Goal: Information Seeking & Learning: Learn about a topic

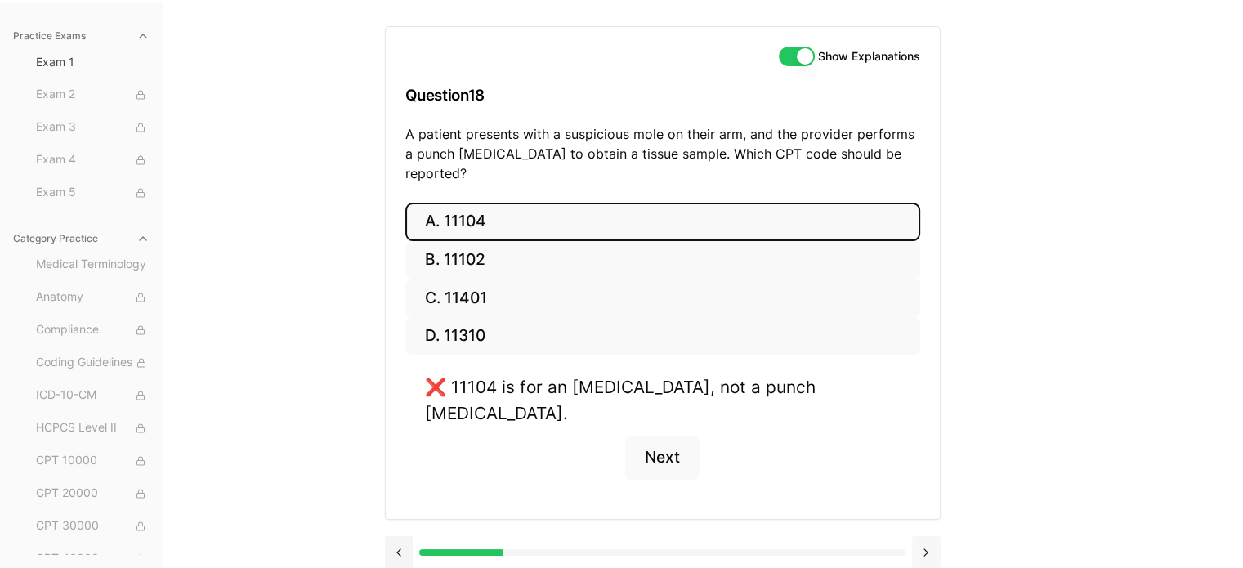
click at [918, 536] on button at bounding box center [926, 552] width 29 height 33
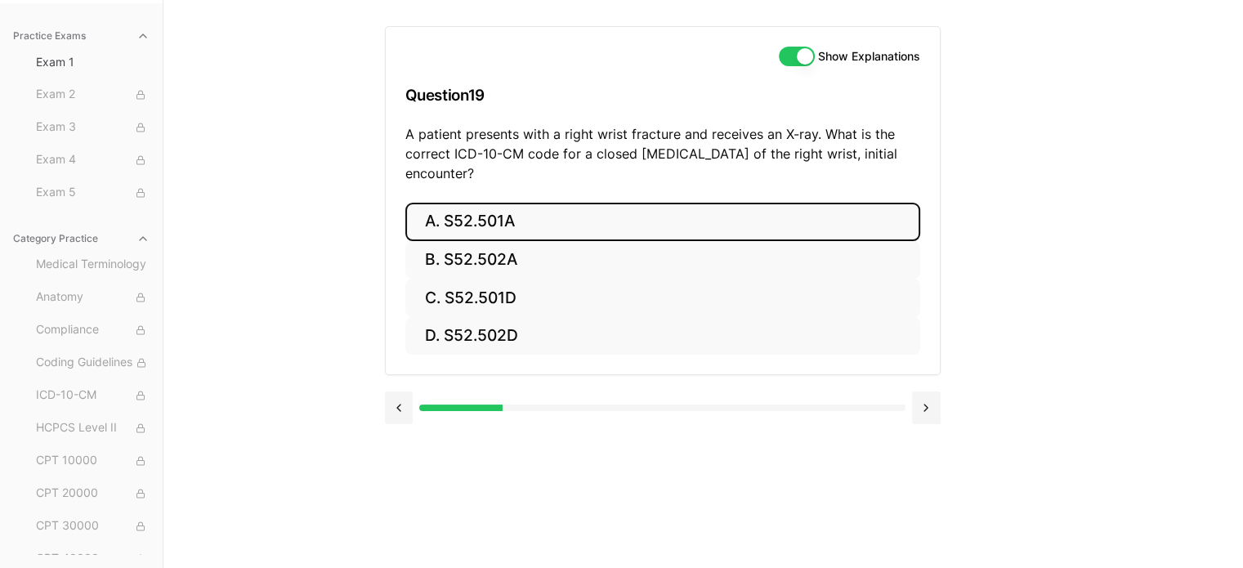
click at [428, 223] on button "A. S52.501A" at bounding box center [662, 222] width 515 height 38
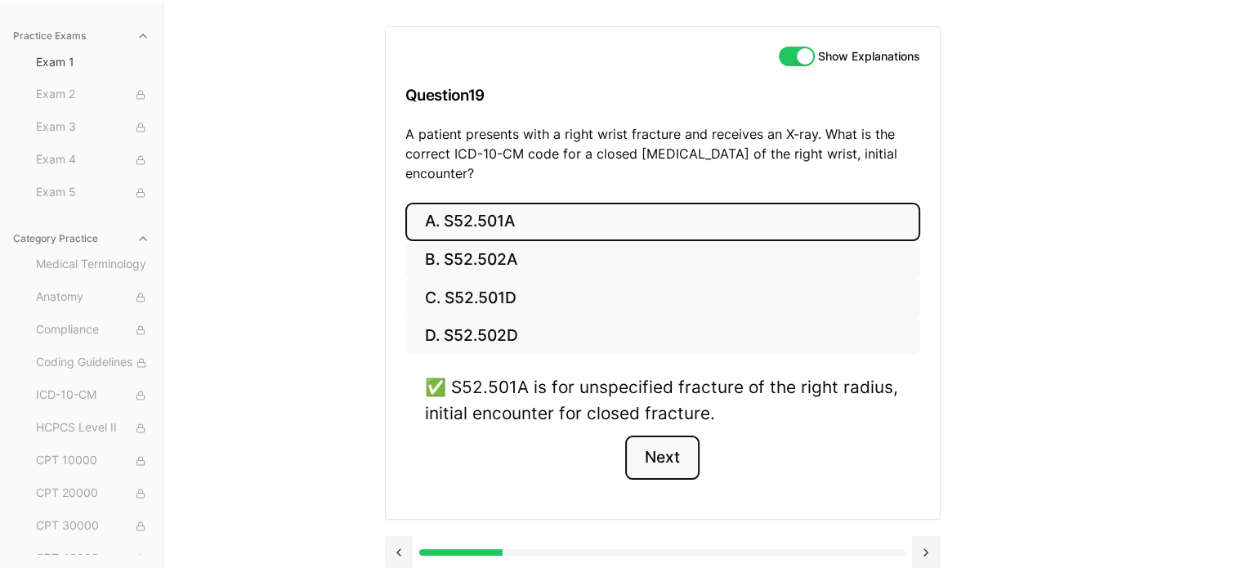
click at [678, 462] on button "Next" at bounding box center [662, 458] width 74 height 44
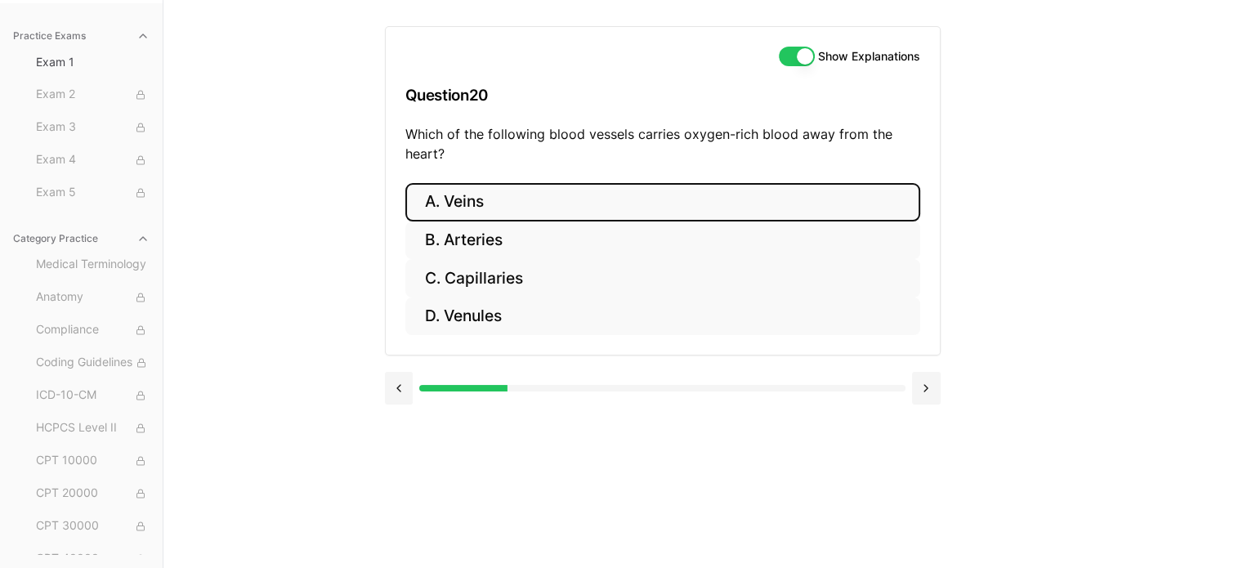
click at [489, 192] on button "A. Veins" at bounding box center [662, 202] width 515 height 38
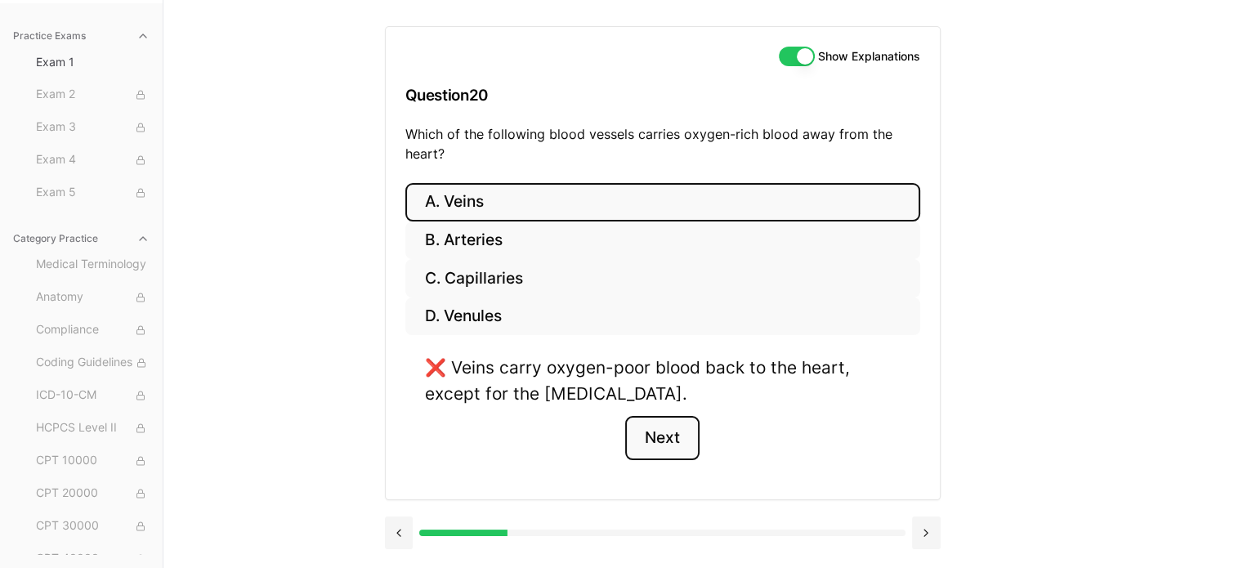
click at [670, 447] on button "Next" at bounding box center [662, 438] width 74 height 44
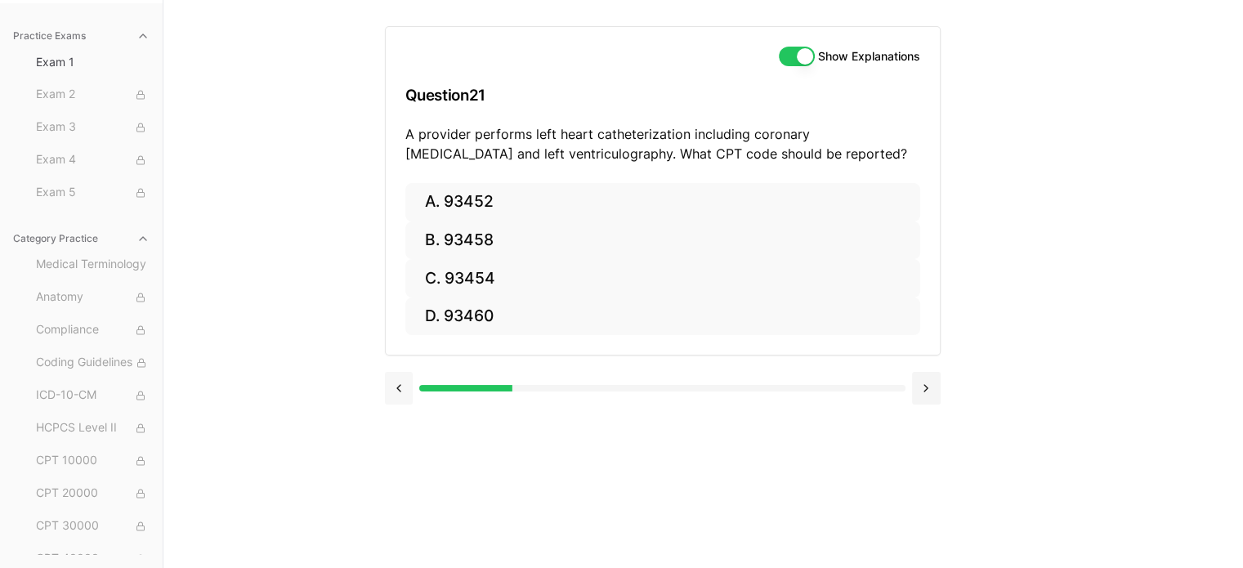
click at [403, 382] on button at bounding box center [399, 388] width 29 height 33
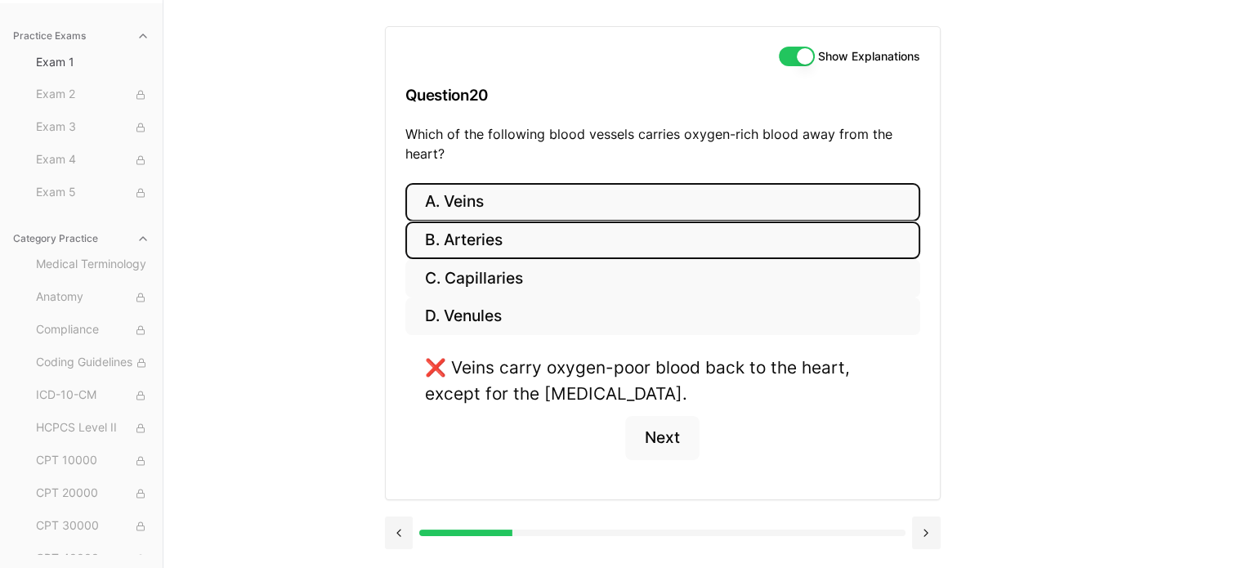
click at [531, 243] on button "B. Arteries" at bounding box center [662, 240] width 515 height 38
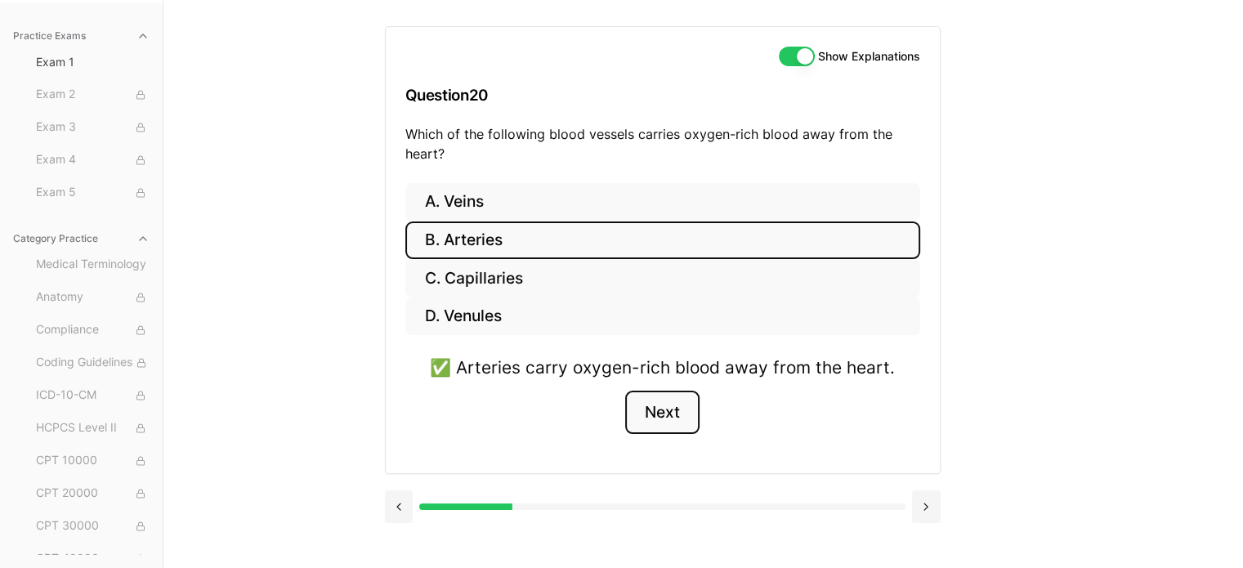
click at [653, 421] on button "Next" at bounding box center [662, 413] width 74 height 44
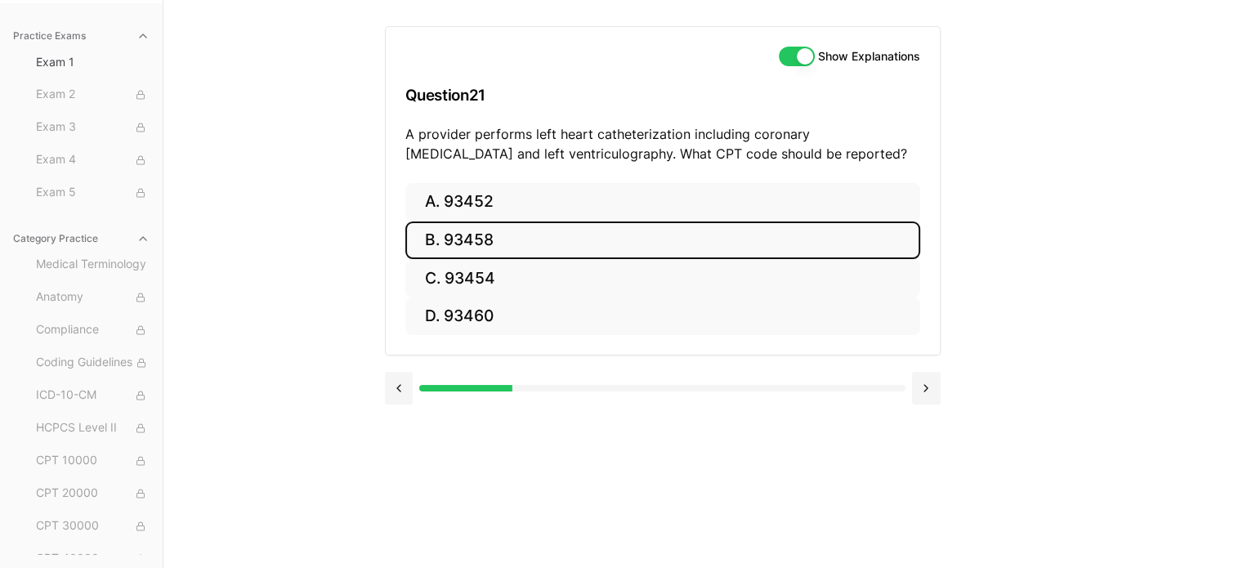
click at [487, 241] on button "B. 93458" at bounding box center [662, 240] width 515 height 38
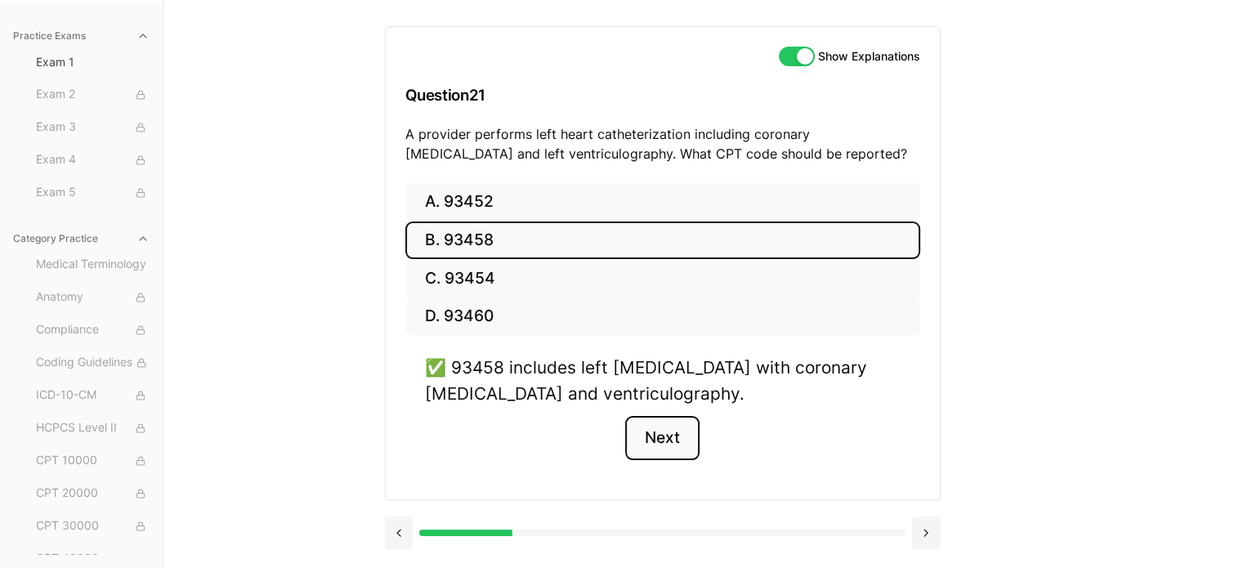
click at [654, 444] on button "Next" at bounding box center [662, 438] width 74 height 44
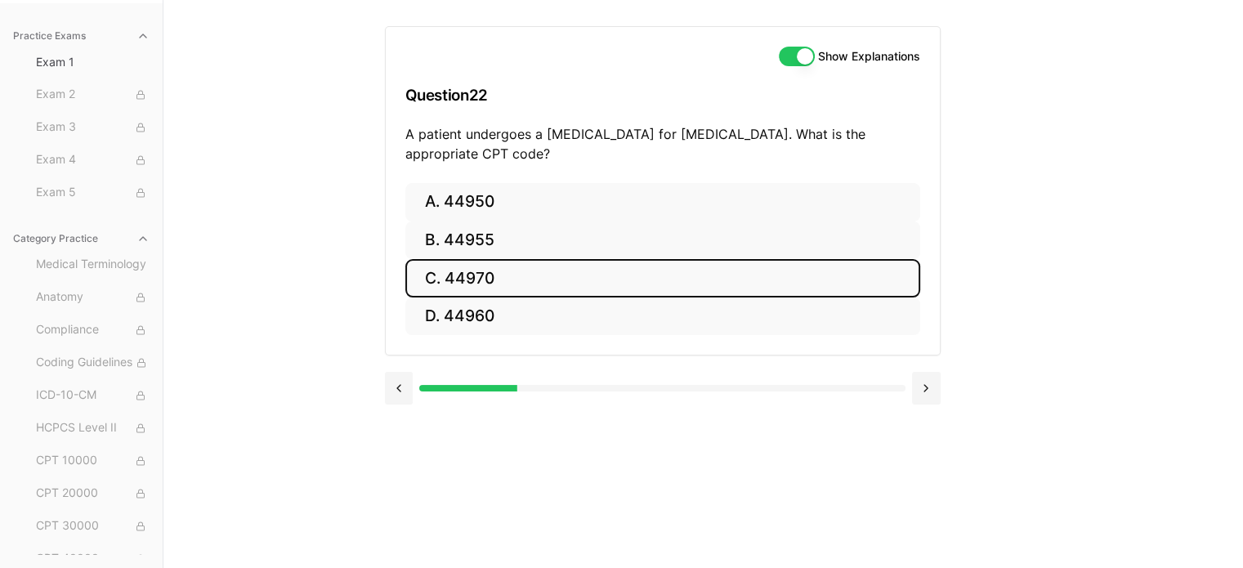
click at [569, 272] on button "C. 44970" at bounding box center [662, 278] width 515 height 38
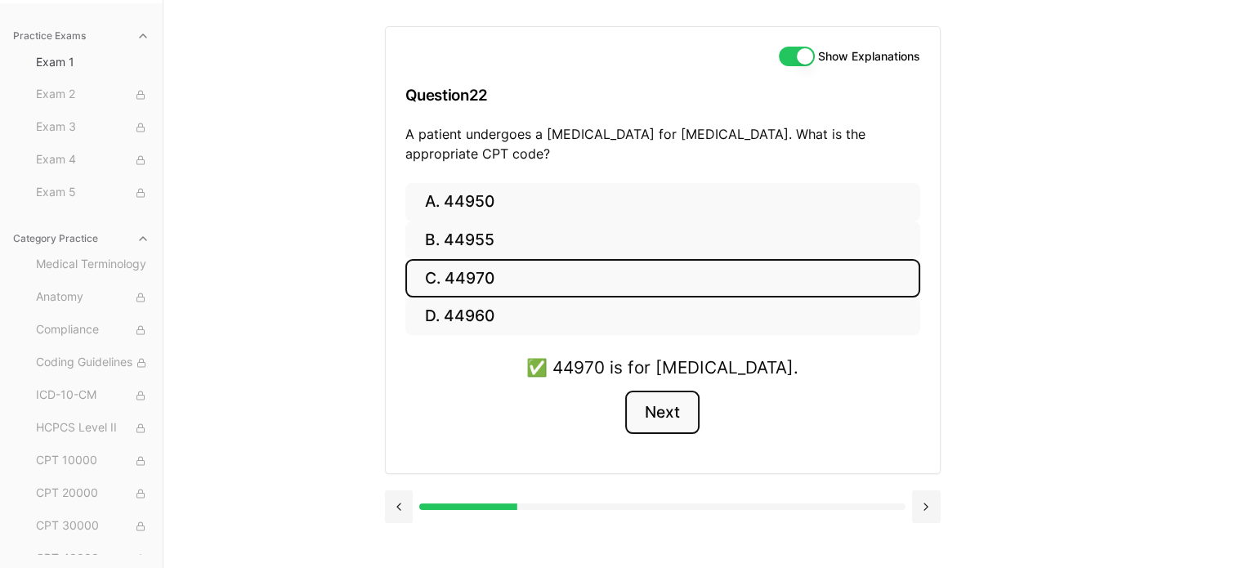
click at [657, 419] on button "Next" at bounding box center [662, 413] width 74 height 44
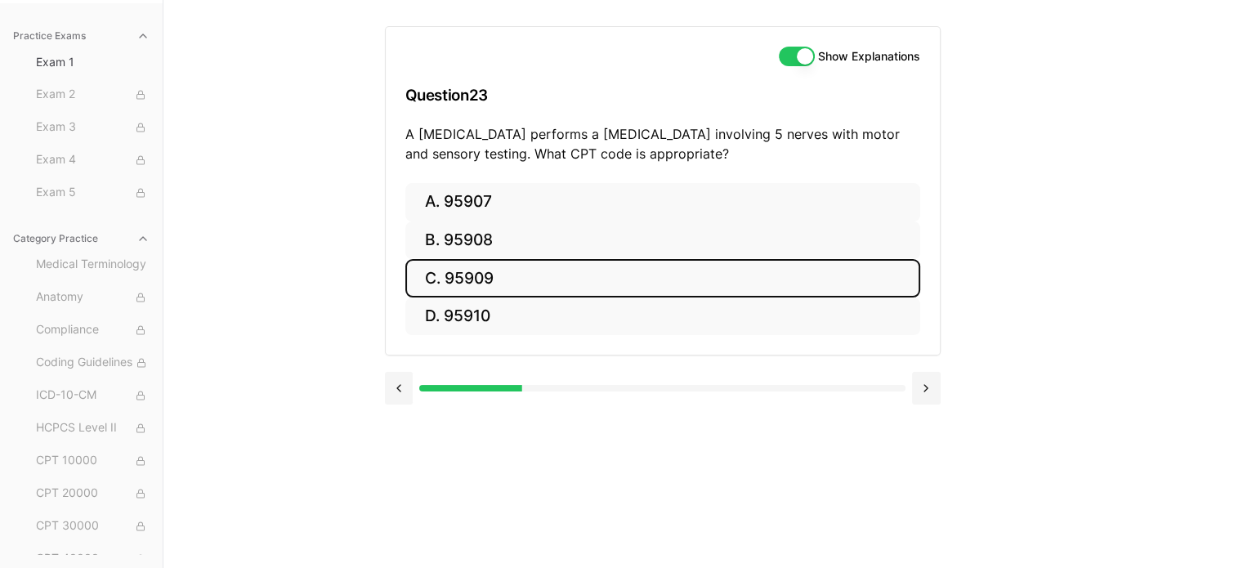
click at [496, 279] on button "C. 95909" at bounding box center [662, 278] width 515 height 38
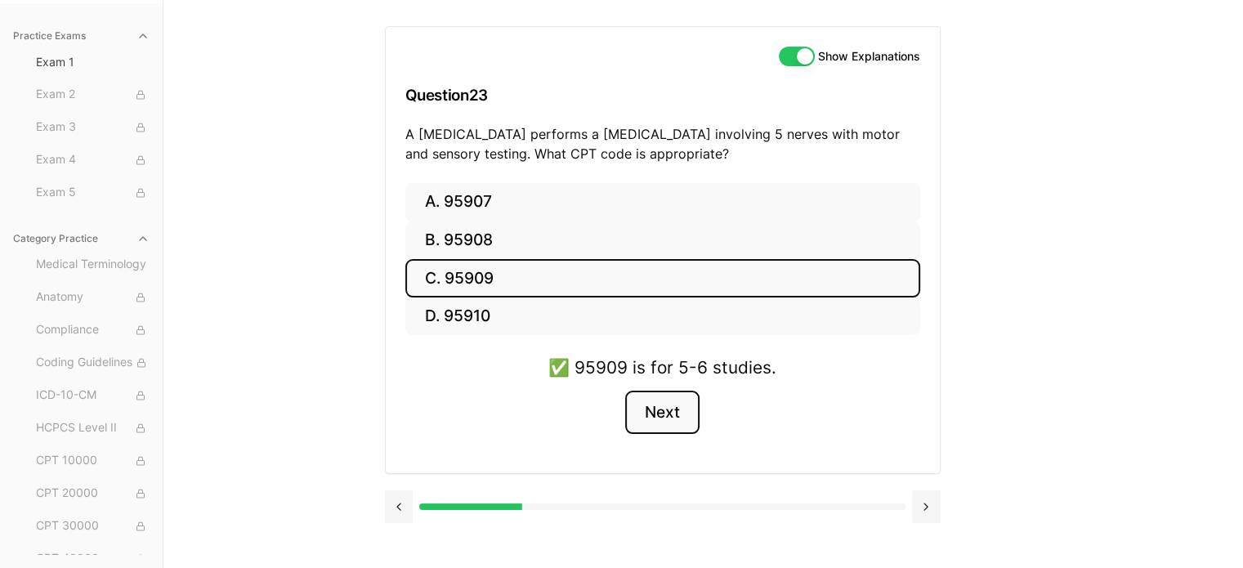
click at [681, 417] on button "Next" at bounding box center [662, 413] width 74 height 44
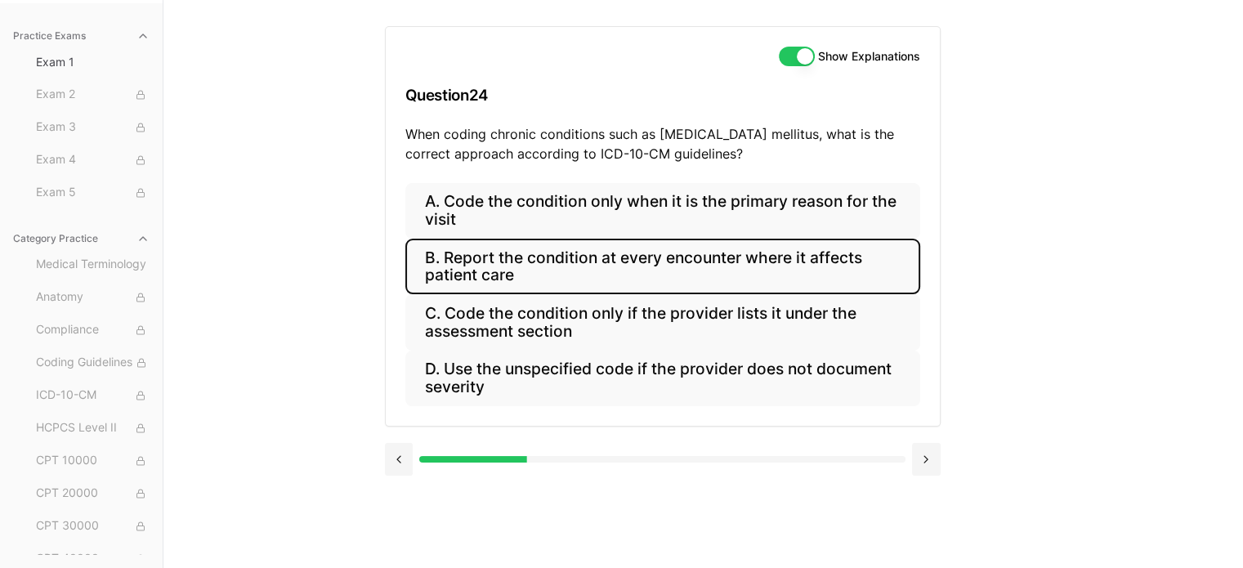
click at [538, 270] on button "B. Report the condition at every encounter where it affects patient care" at bounding box center [662, 267] width 515 height 56
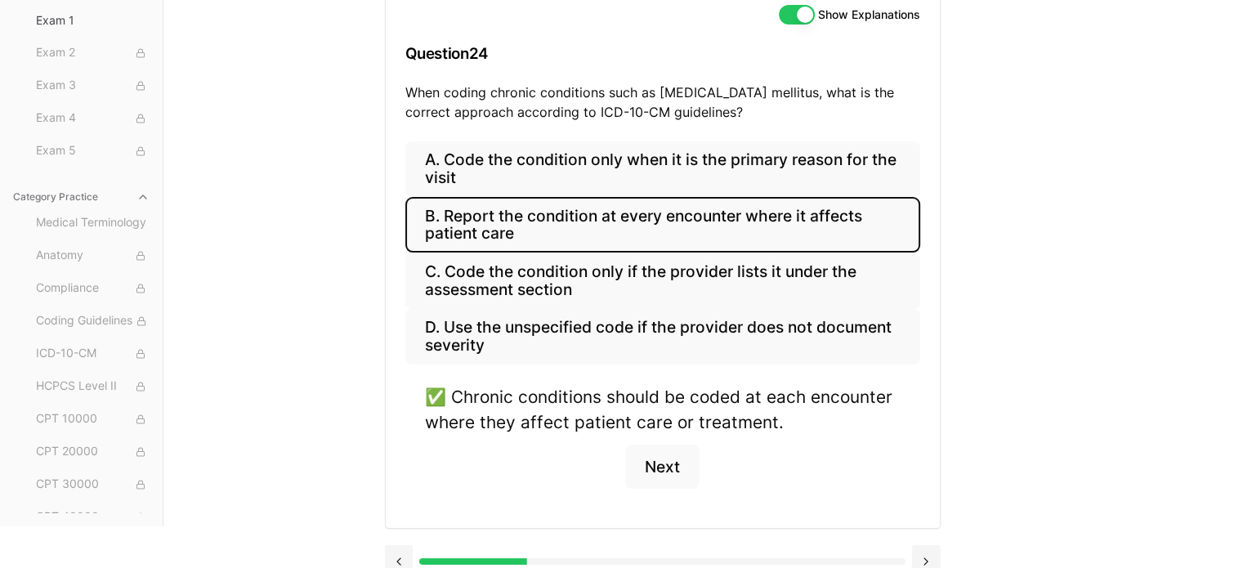
scroll to position [212, 0]
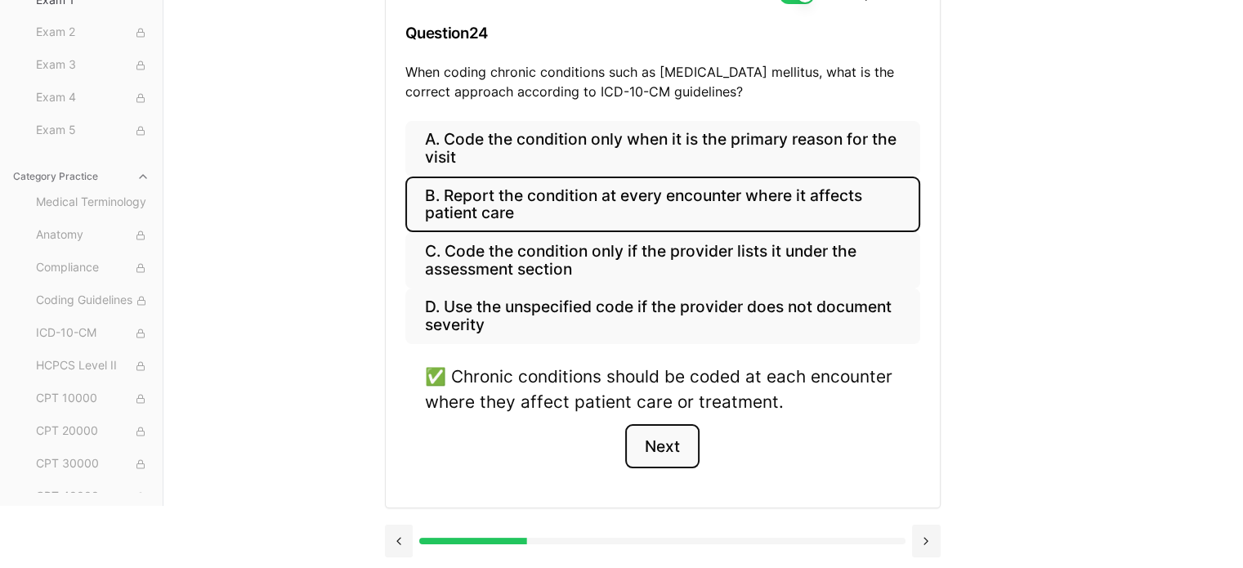
click at [668, 452] on button "Next" at bounding box center [662, 446] width 74 height 44
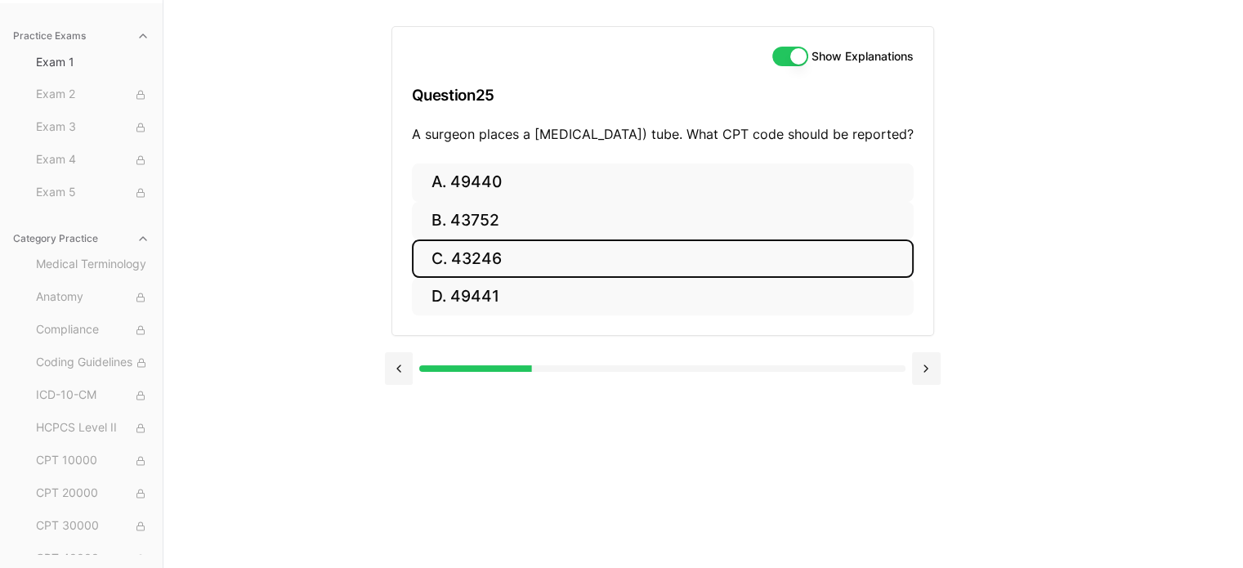
click at [494, 278] on button "C. 43246" at bounding box center [663, 258] width 502 height 38
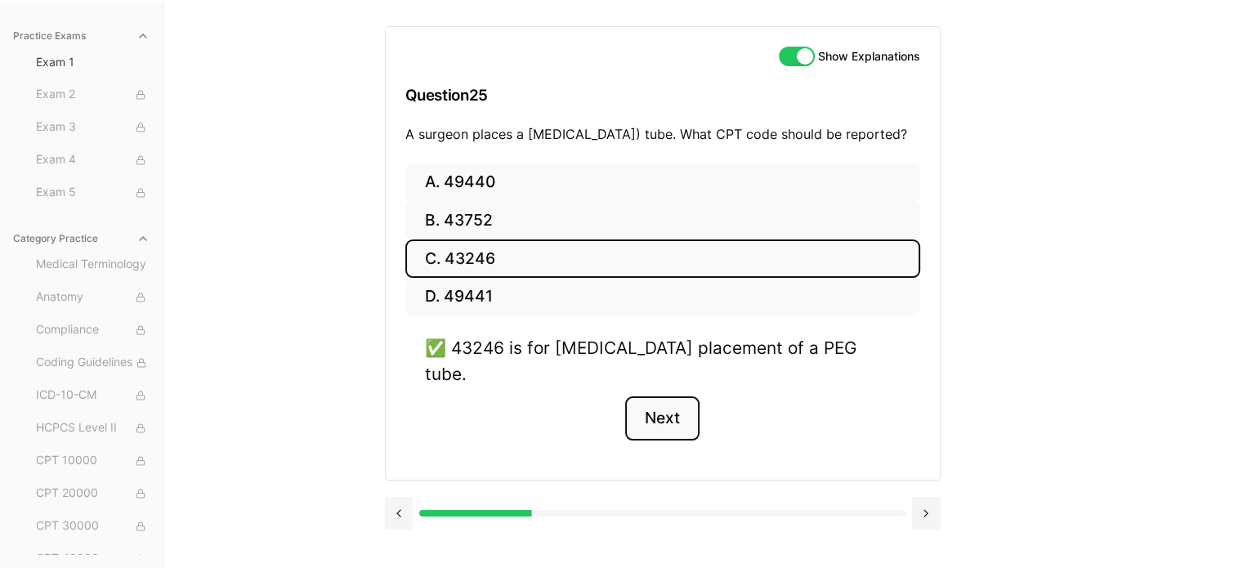
click at [663, 411] on button "Next" at bounding box center [662, 418] width 74 height 44
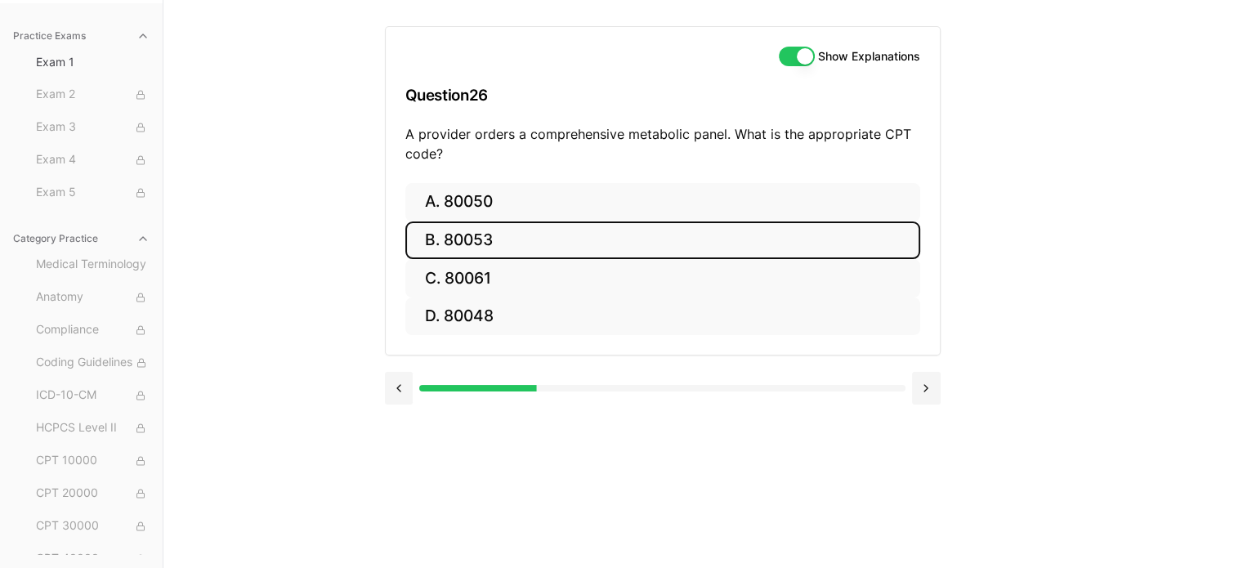
click at [515, 244] on button "B. 80053" at bounding box center [662, 240] width 515 height 38
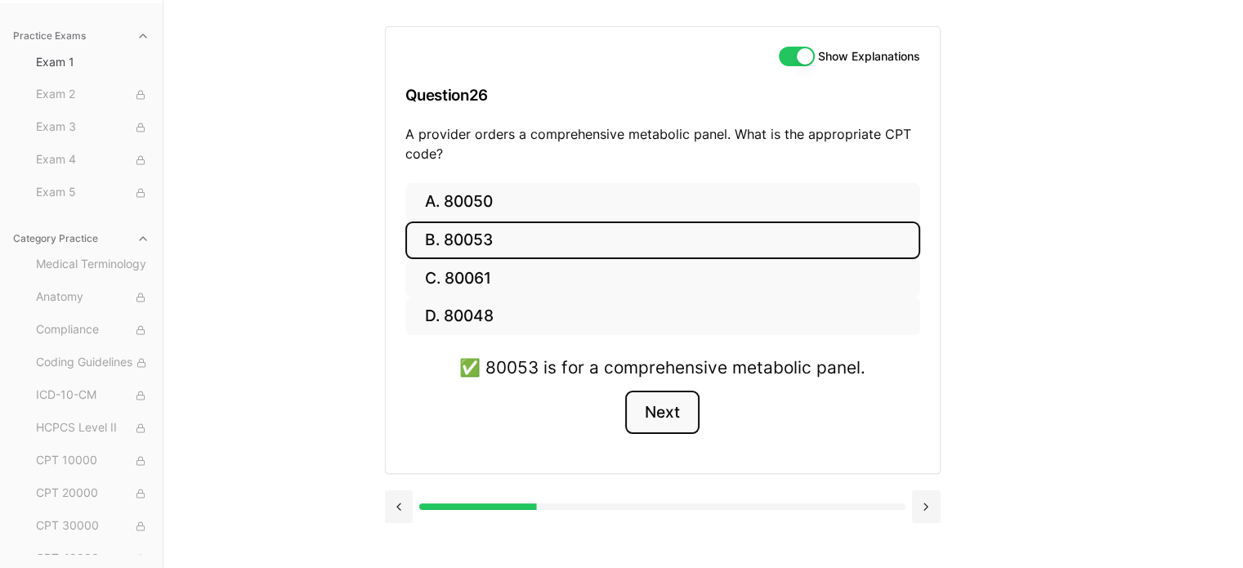
click at [654, 409] on button "Next" at bounding box center [662, 413] width 74 height 44
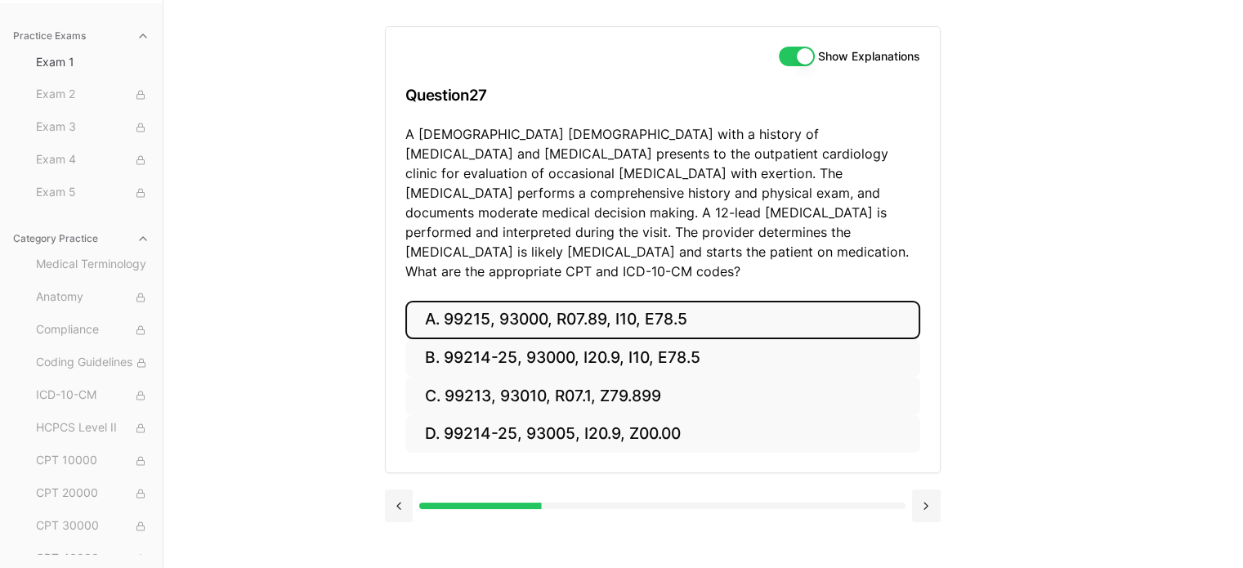
click at [609, 301] on button "A. 99215, 93000, R07.89, I10, E78.5" at bounding box center [662, 320] width 515 height 38
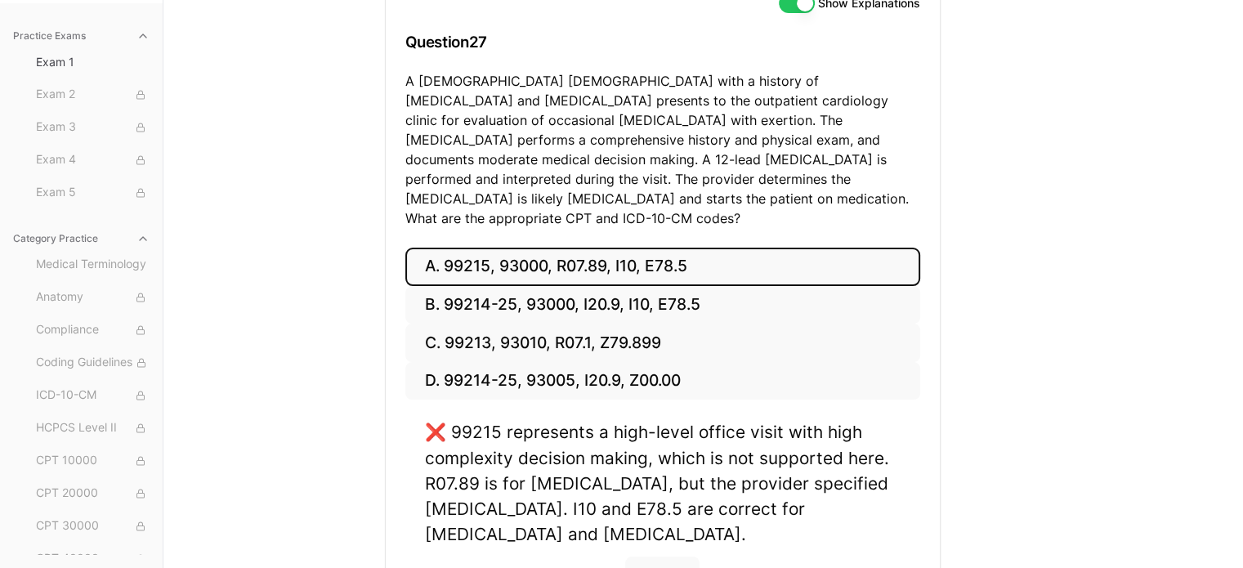
scroll to position [232, 0]
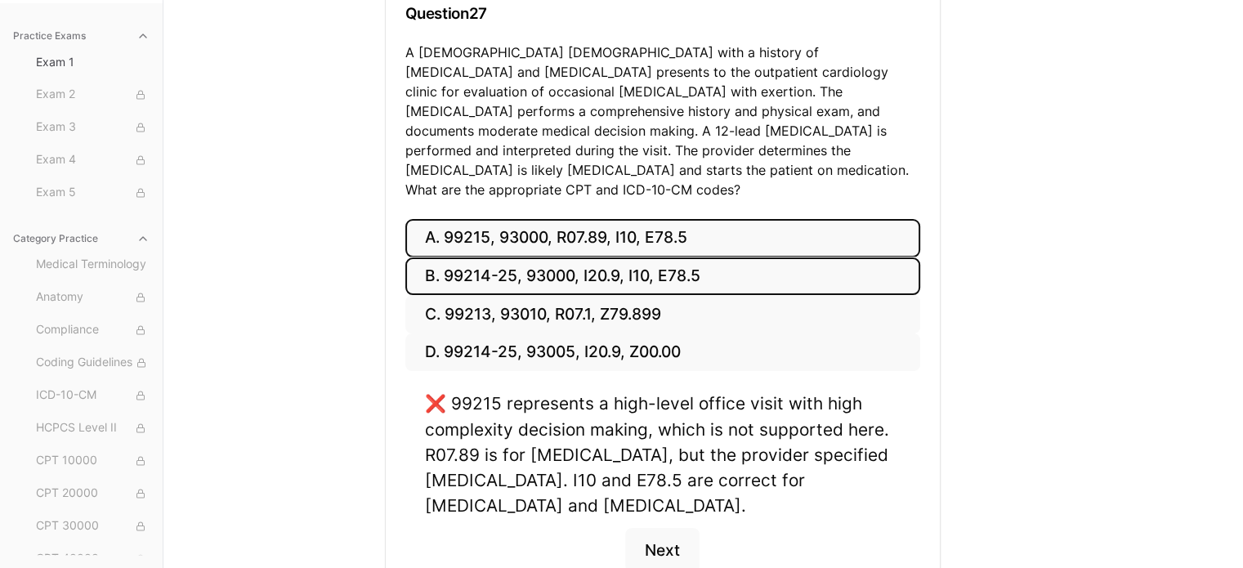
click at [632, 257] on button "B. 99214-25, 93000, I20.9, I10, E78.5" at bounding box center [662, 276] width 515 height 38
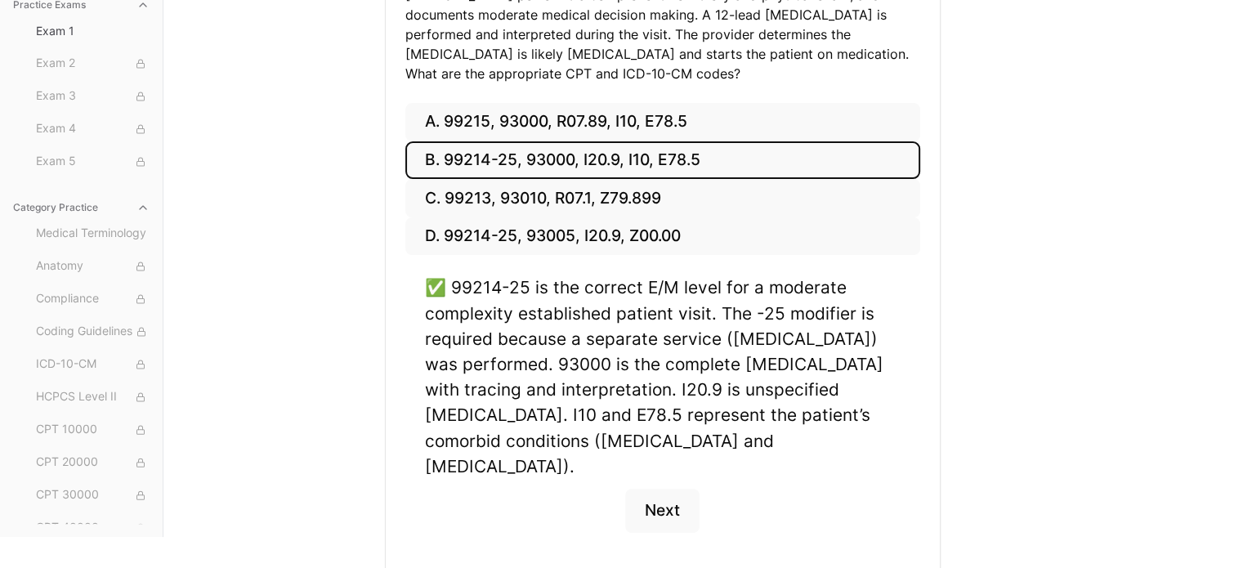
scroll to position [368, 0]
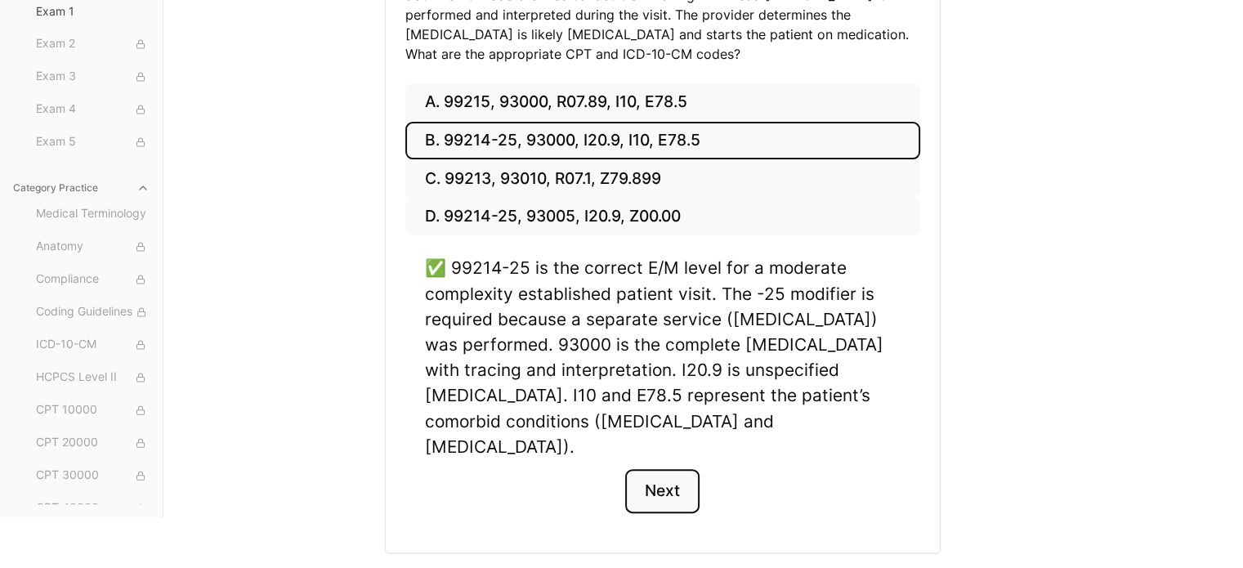
click at [658, 469] on button "Next" at bounding box center [662, 491] width 74 height 44
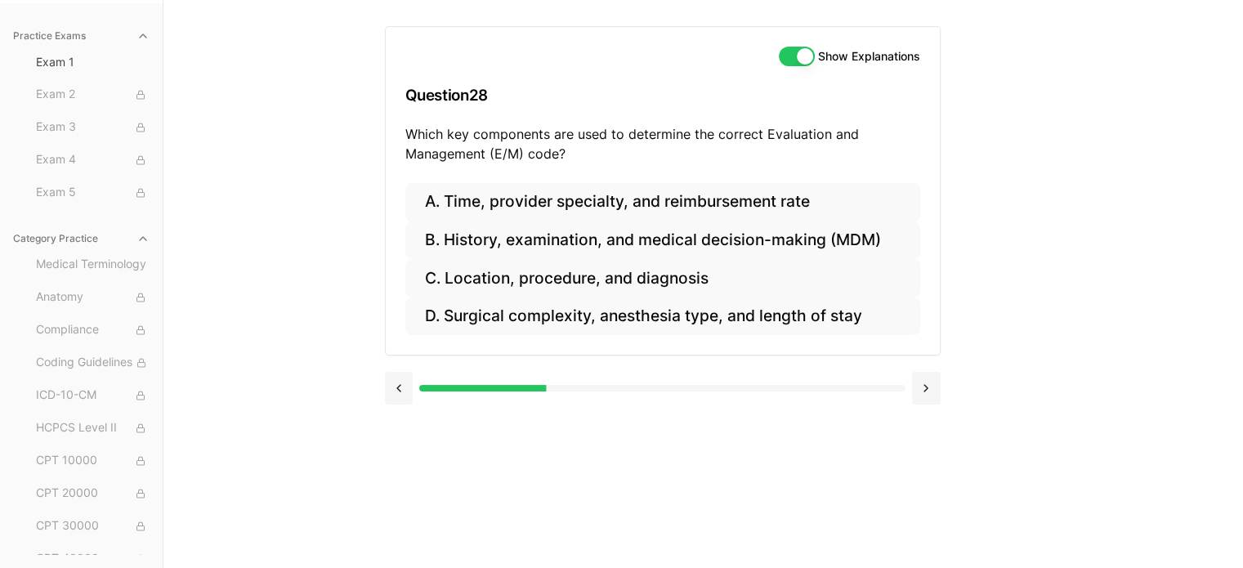
scroll to position [150, 0]
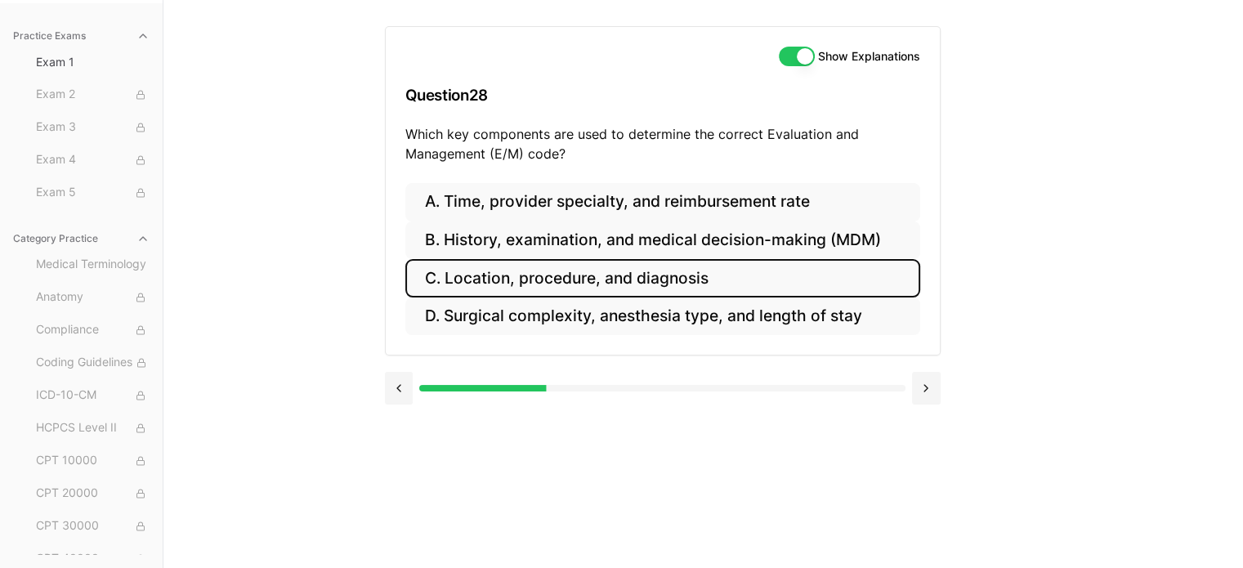
click at [635, 261] on button "C. Location, procedure, and diagnosis" at bounding box center [662, 278] width 515 height 38
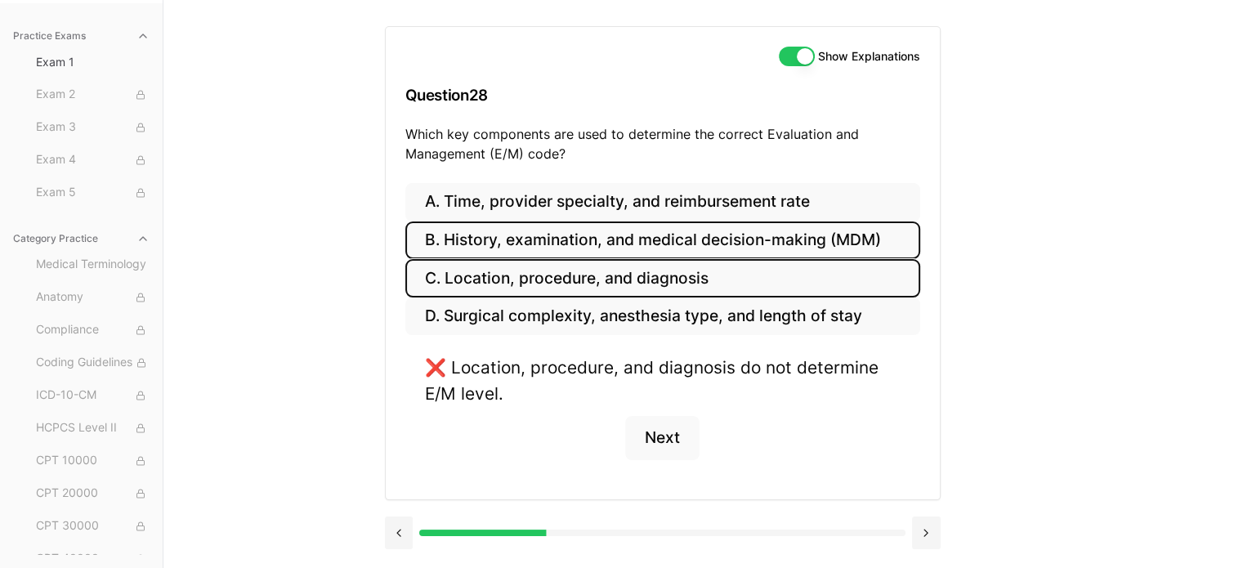
click at [647, 237] on button "B. History, examination, and medical decision-making (MDM)" at bounding box center [662, 240] width 515 height 38
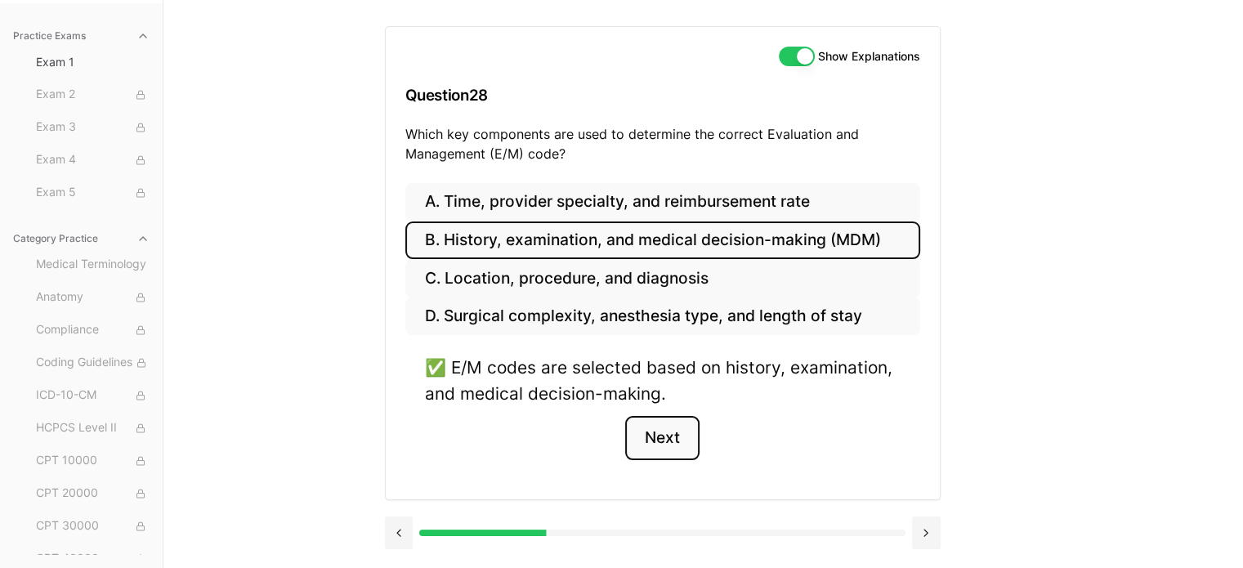
click at [664, 442] on button "Next" at bounding box center [662, 438] width 74 height 44
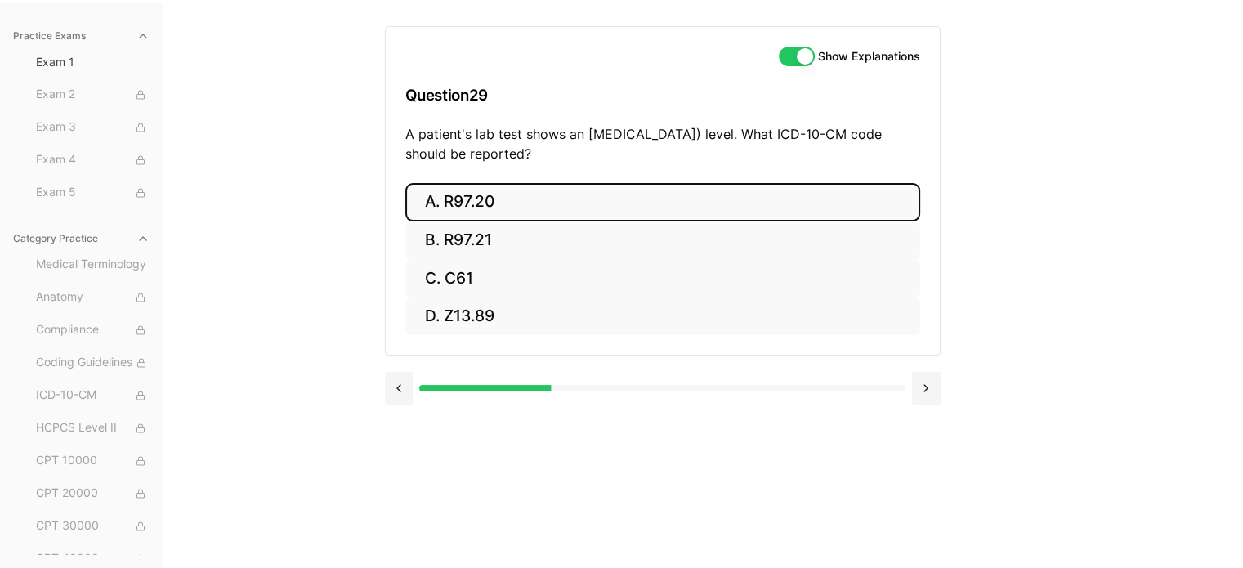
click at [595, 212] on button "A. R97.20" at bounding box center [662, 202] width 515 height 38
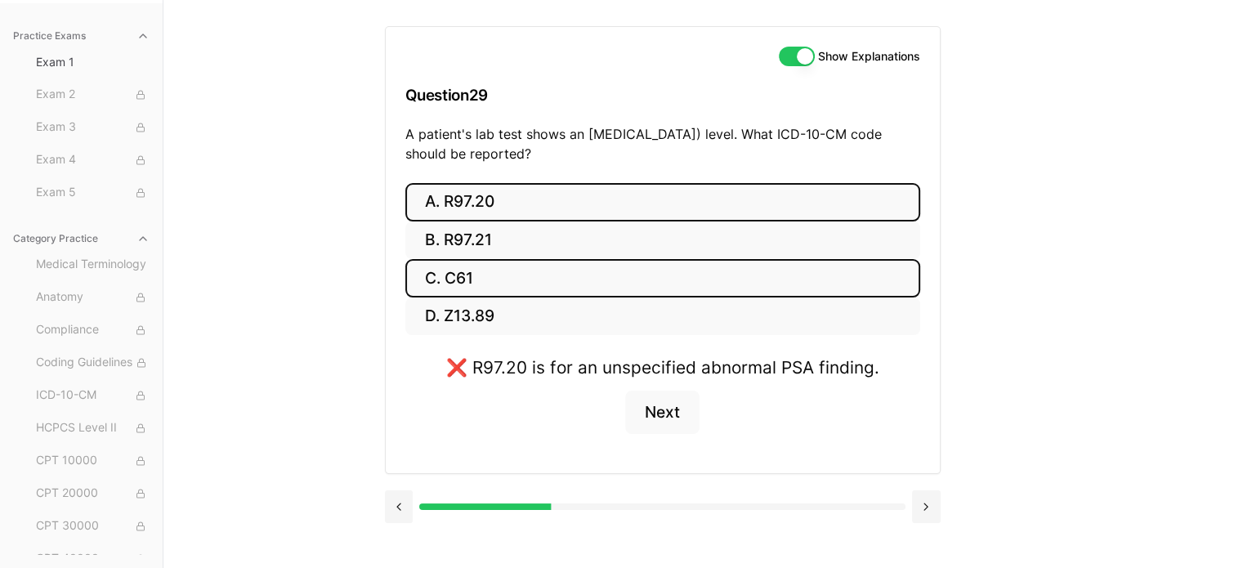
click at [577, 275] on button "C. C61" at bounding box center [662, 278] width 515 height 38
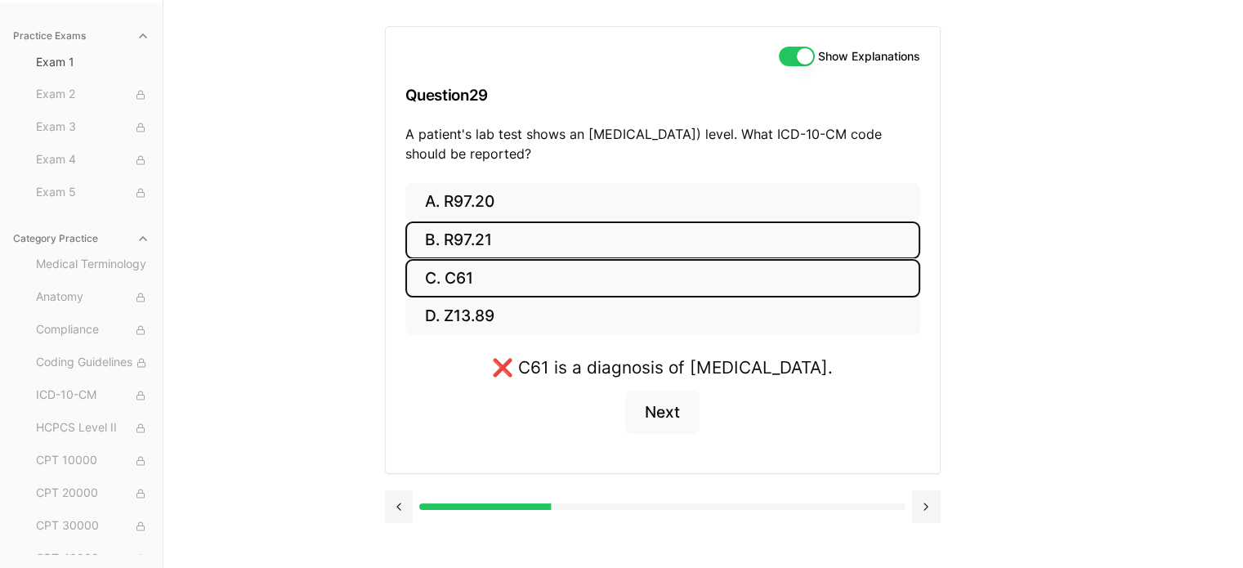
click at [577, 250] on button "B. R97.21" at bounding box center [662, 240] width 515 height 38
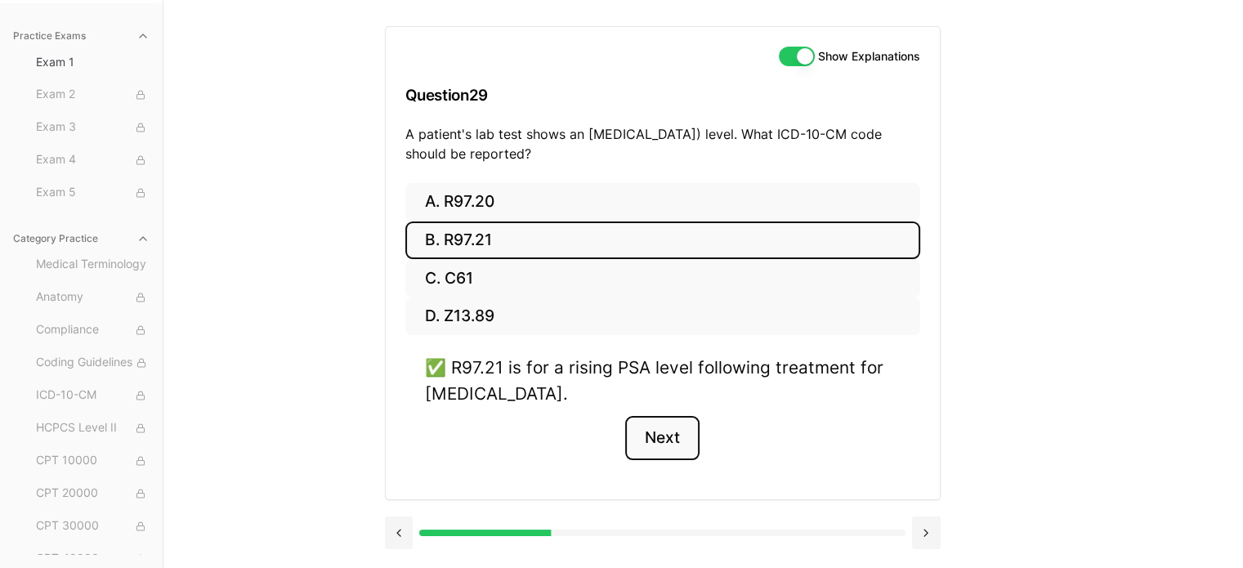
click at [664, 434] on button "Next" at bounding box center [662, 438] width 74 height 44
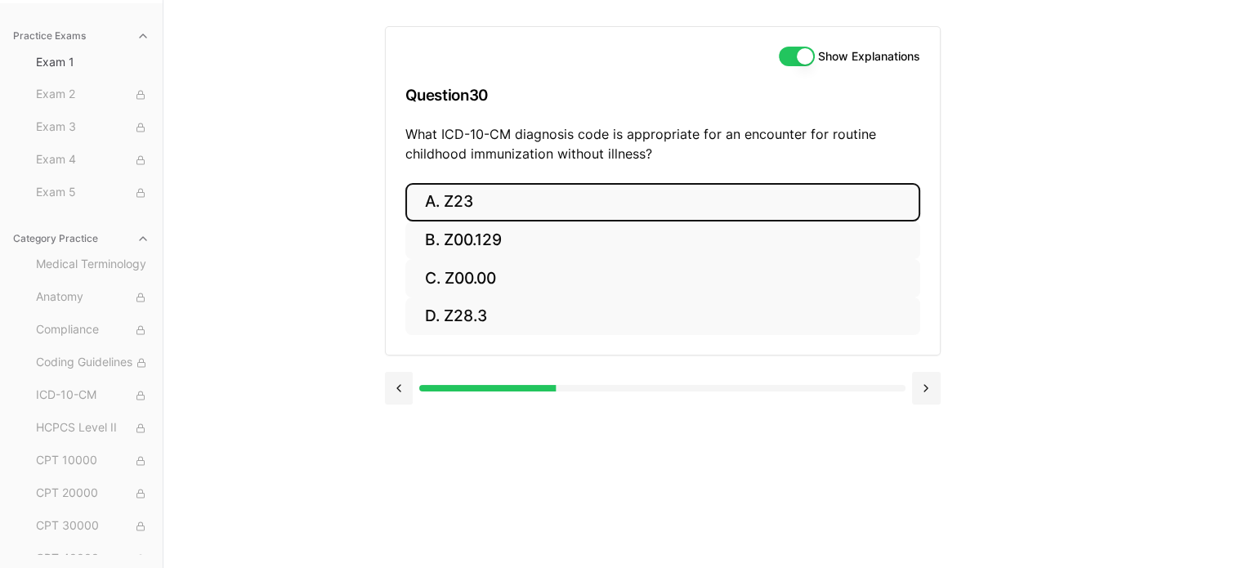
click at [576, 205] on button "A. Z23" at bounding box center [662, 202] width 515 height 38
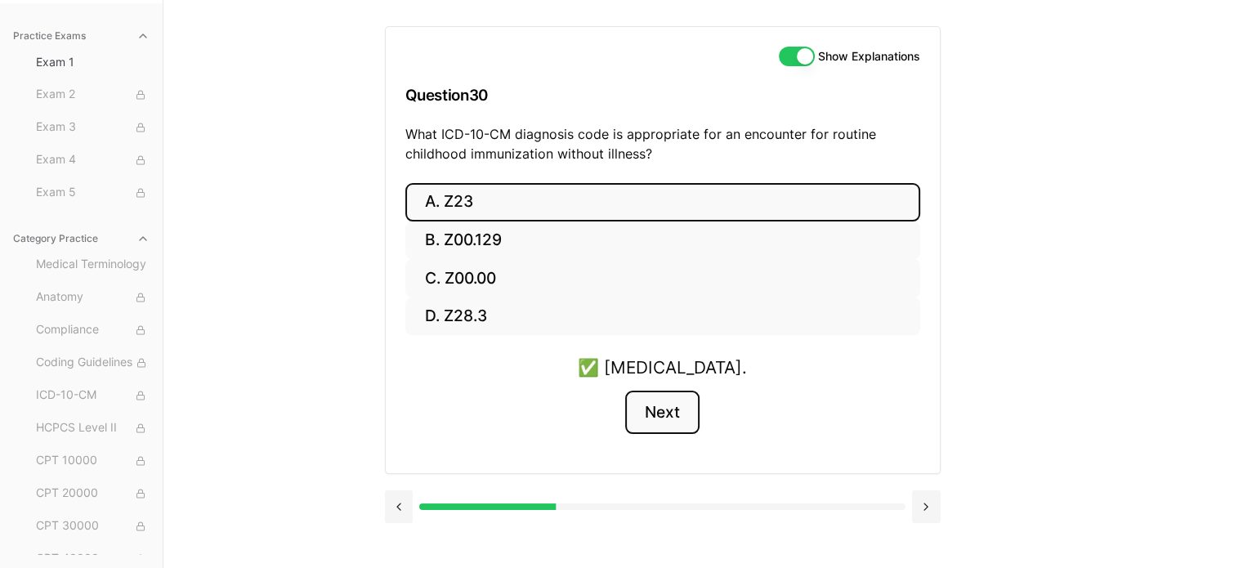
click at [654, 417] on button "Next" at bounding box center [662, 413] width 74 height 44
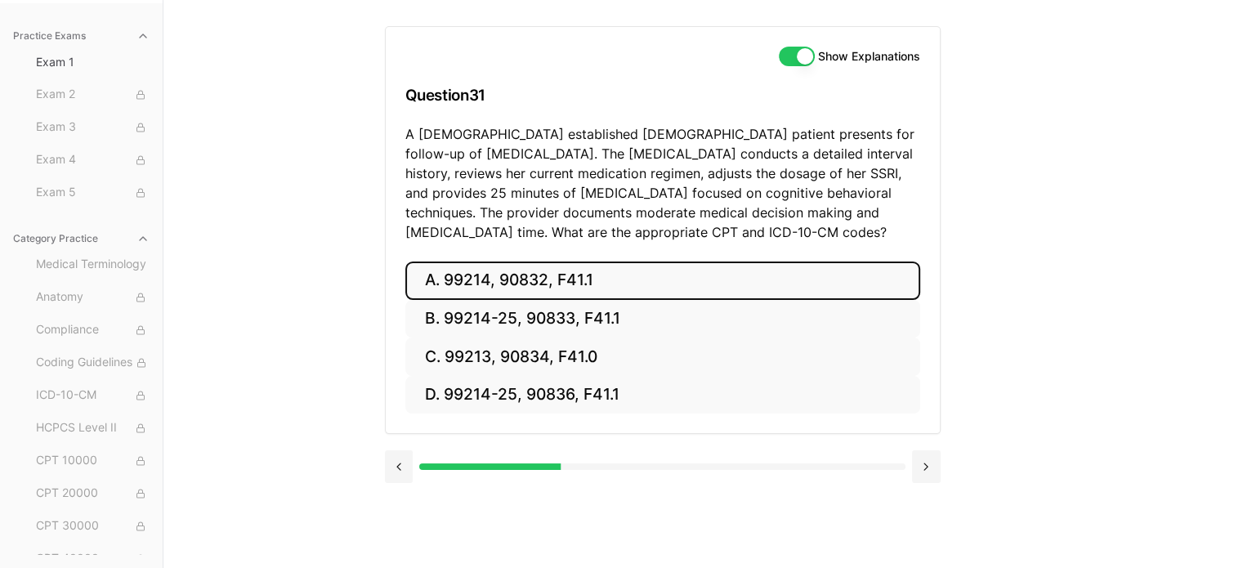
click at [590, 288] on button "A. 99214, 90832, F41.1" at bounding box center [662, 280] width 515 height 38
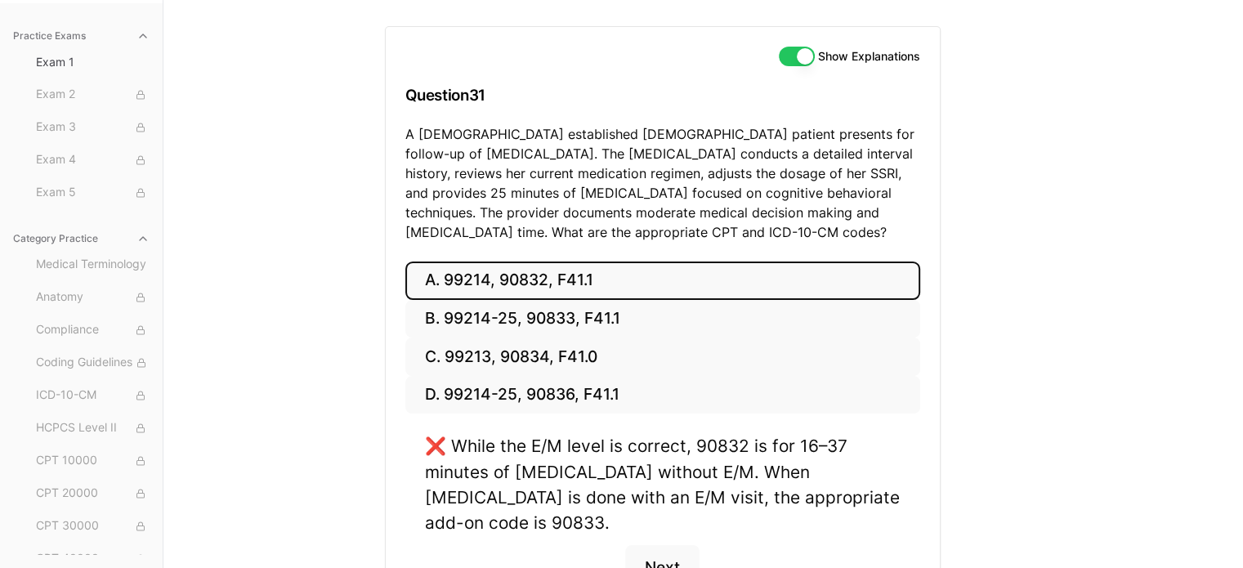
click at [590, 288] on button "A. 99214, 90832, F41.1" at bounding box center [662, 280] width 515 height 38
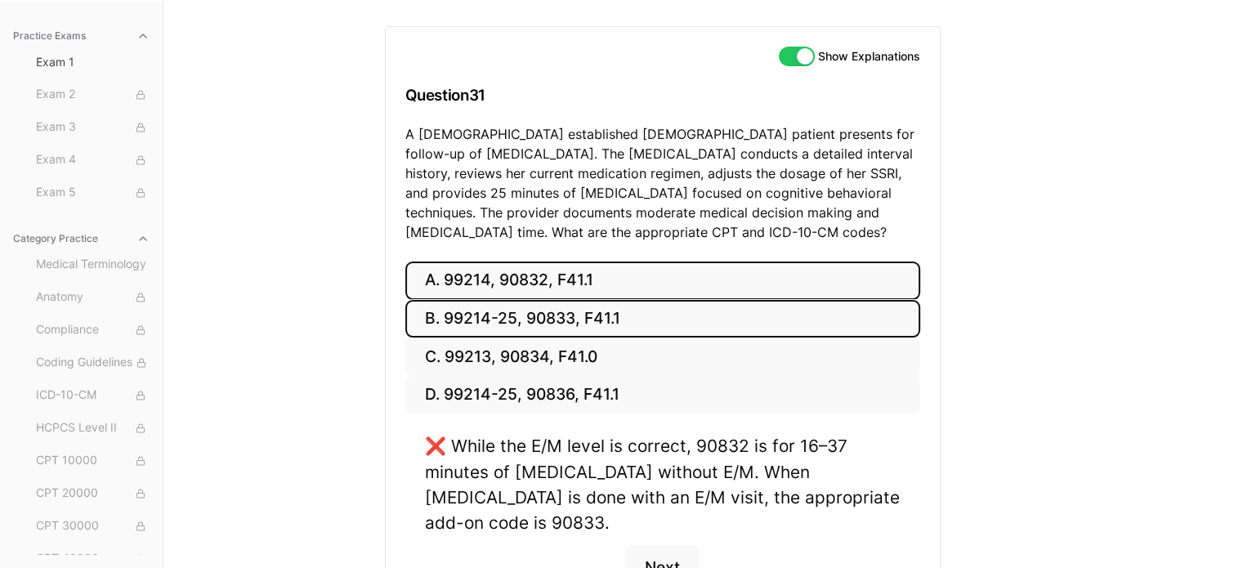
click at [529, 322] on button "B. 99214-25, 90833, F41.1" at bounding box center [662, 319] width 515 height 38
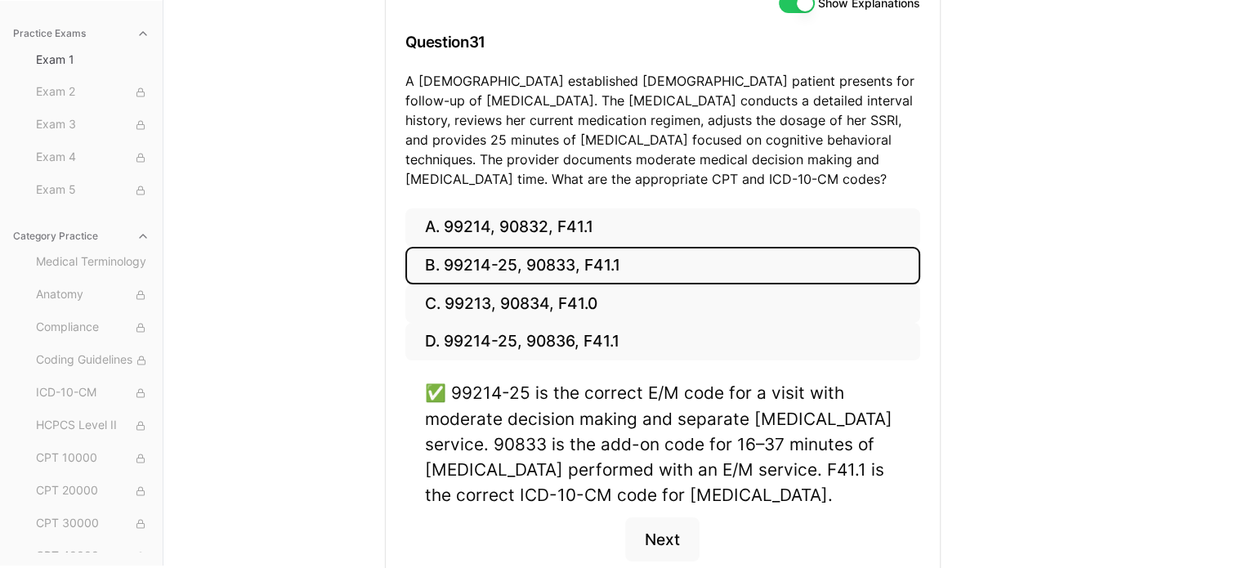
scroll to position [232, 0]
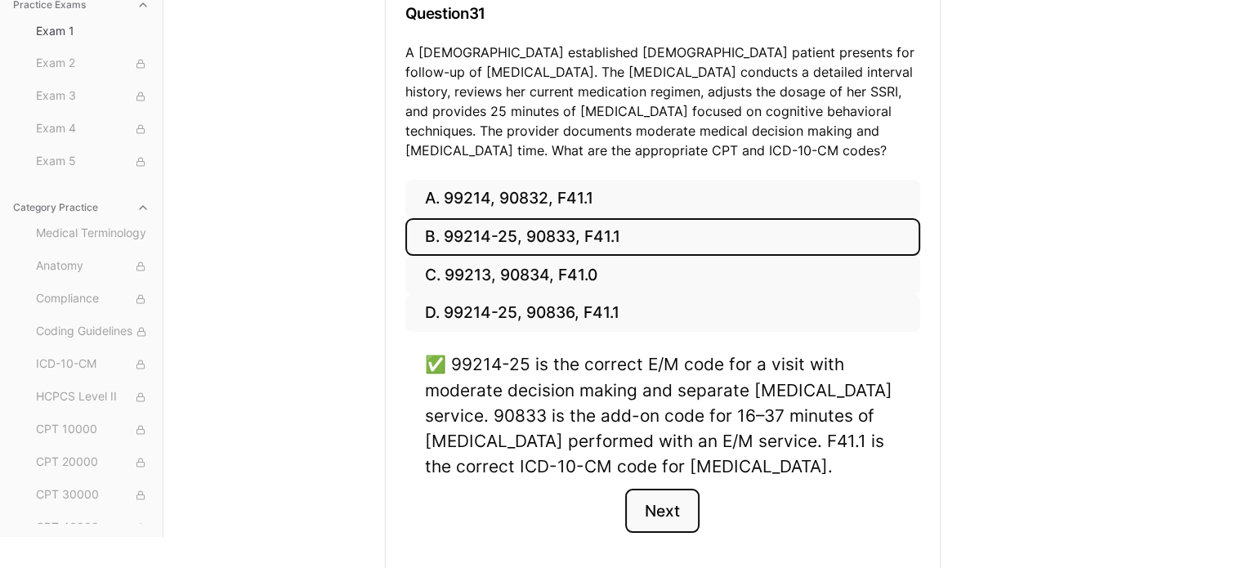
click at [664, 512] on button "Next" at bounding box center [662, 511] width 74 height 44
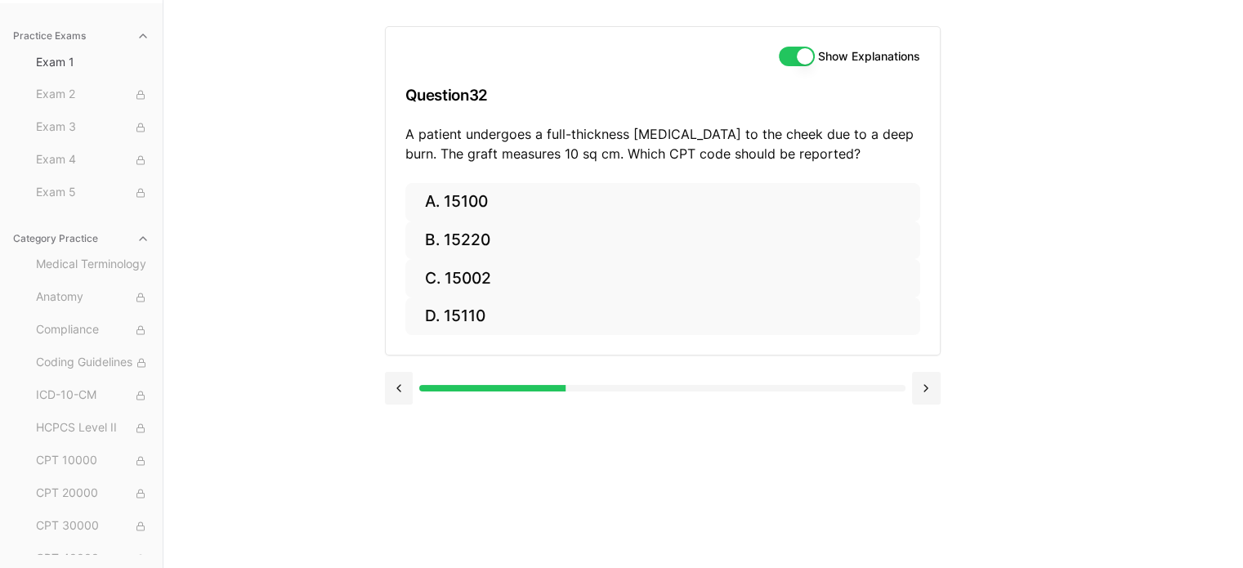
scroll to position [150, 0]
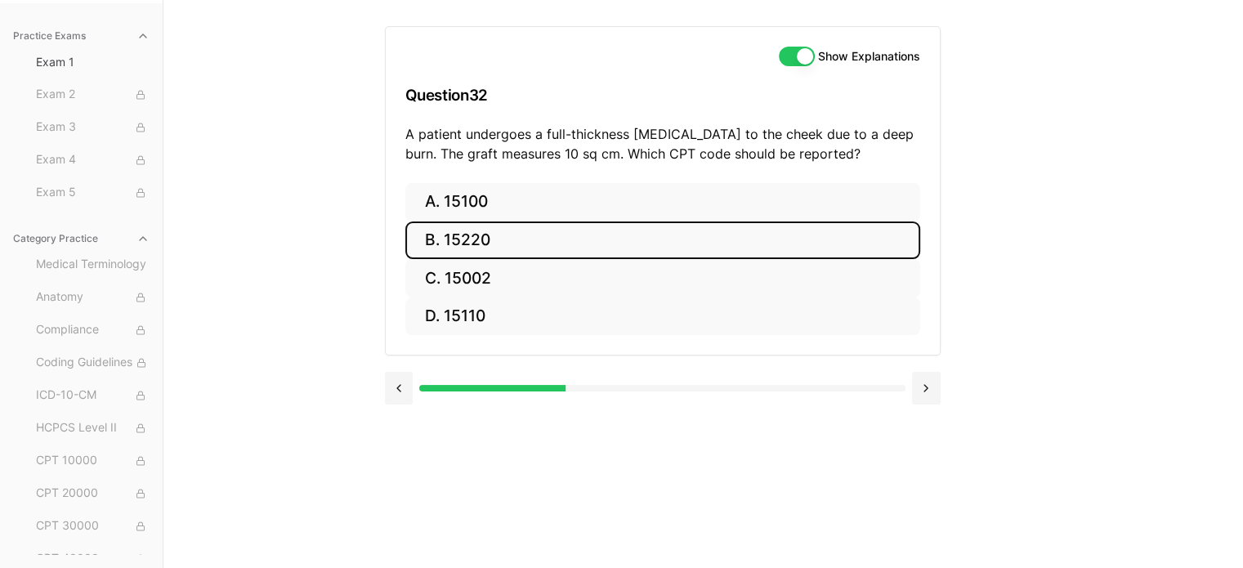
click at [561, 230] on button "B. 15220" at bounding box center [662, 240] width 515 height 38
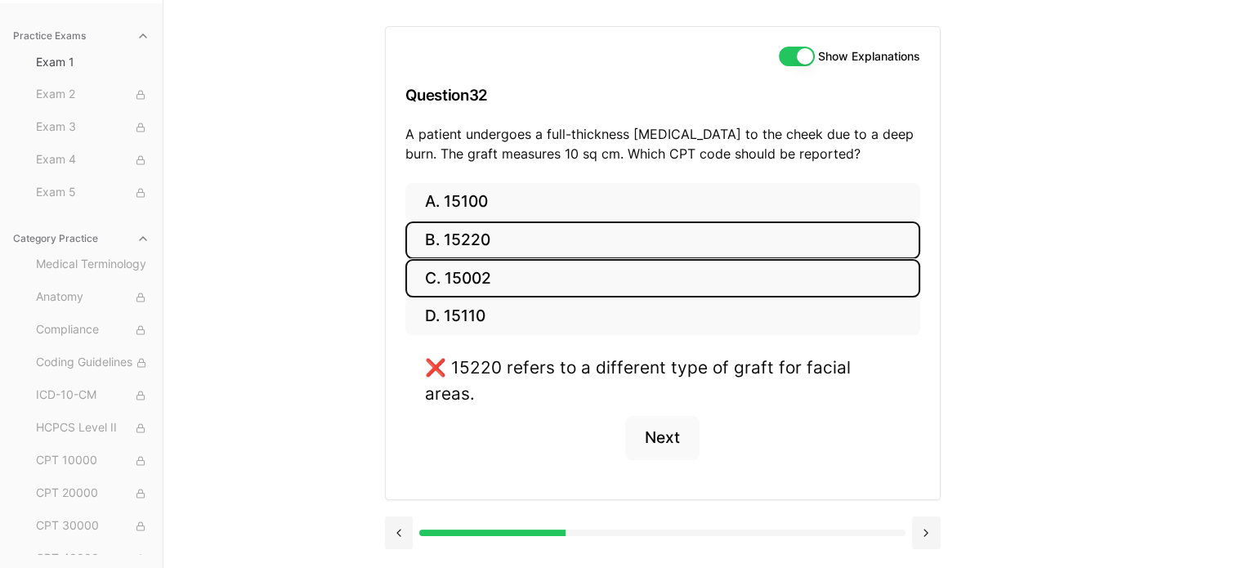
click at [491, 287] on button "C. 15002" at bounding box center [662, 278] width 515 height 38
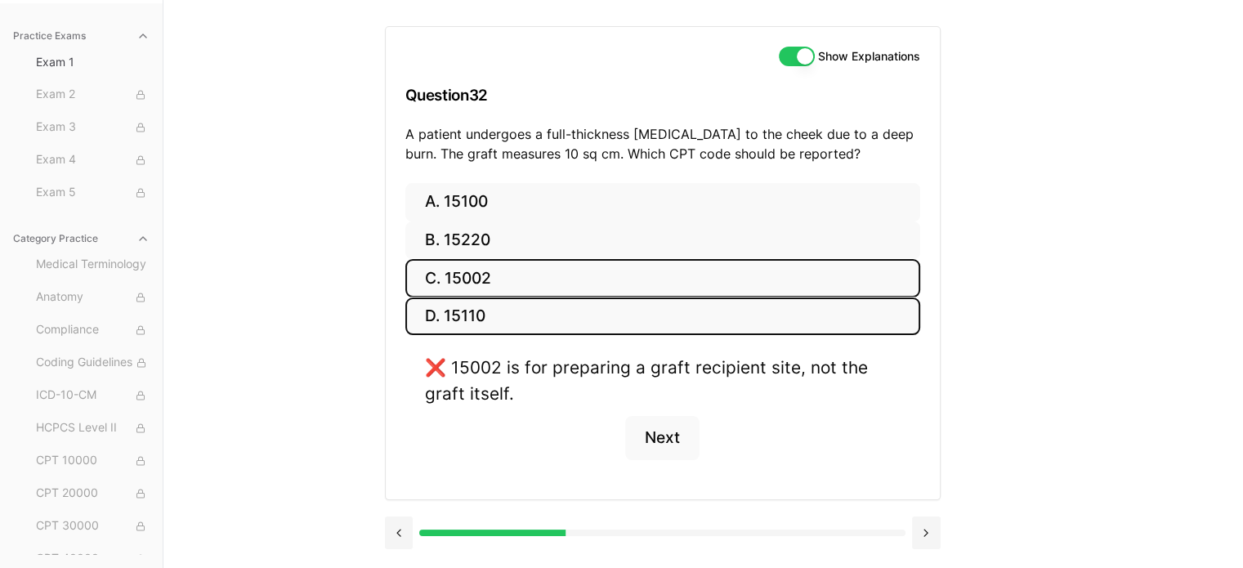
click at [491, 318] on button "D. 15110" at bounding box center [662, 316] width 515 height 38
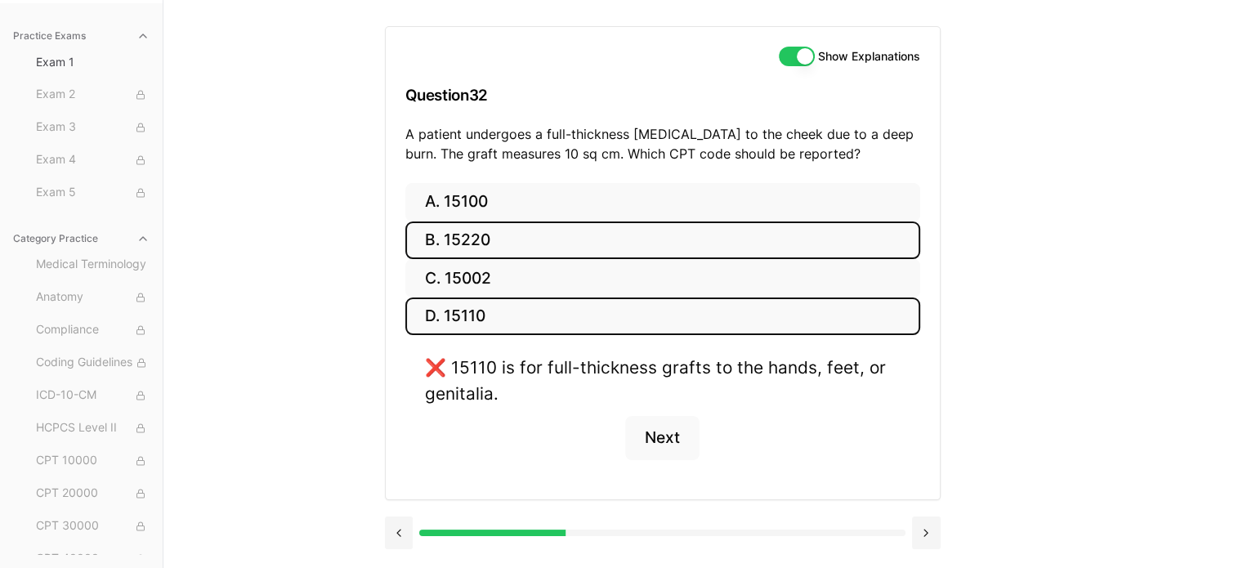
click at [510, 239] on button "B. 15220" at bounding box center [662, 240] width 515 height 38
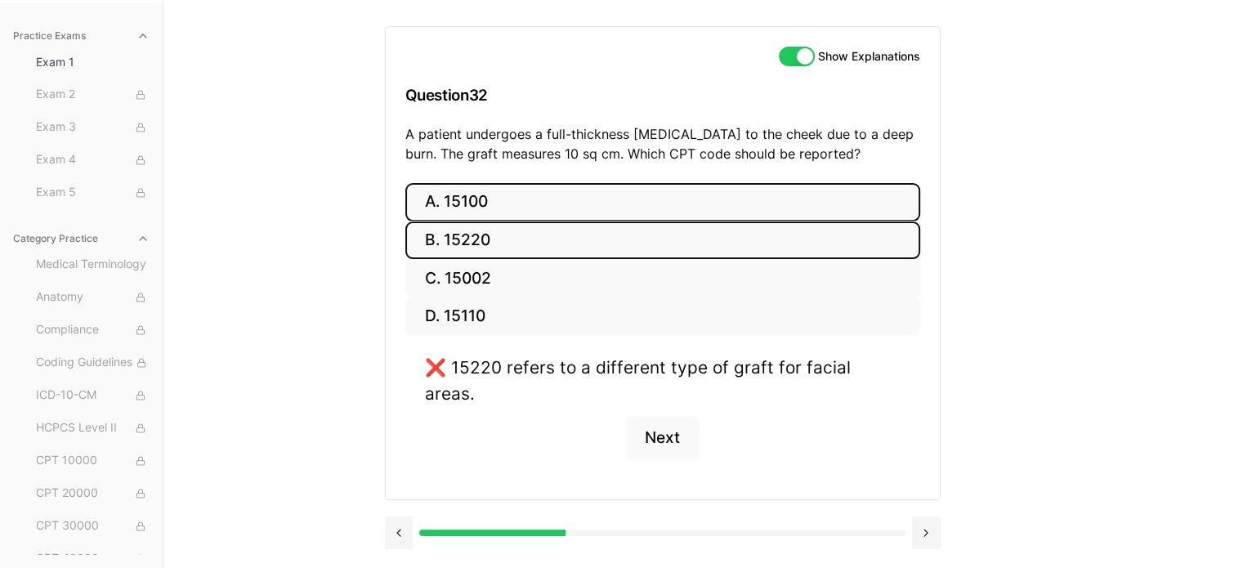
click at [513, 209] on button "A. 15100" at bounding box center [662, 202] width 515 height 38
